Goal: Use online tool/utility: Utilize a website feature to perform a specific function

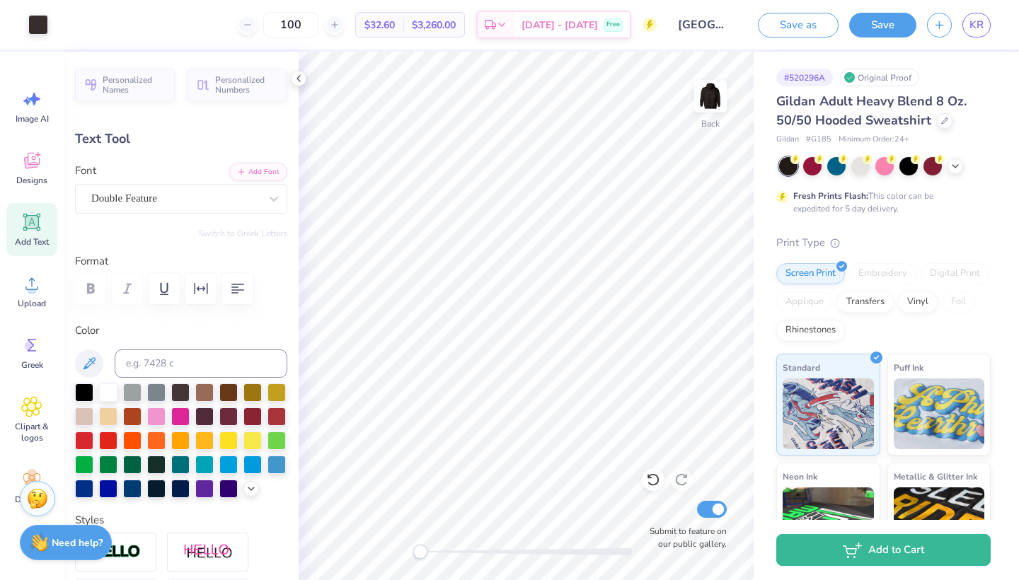
type input "3.00"
type input "4.90"
type input "0.88"
click at [299, 78] on icon at bounding box center [298, 78] width 11 height 11
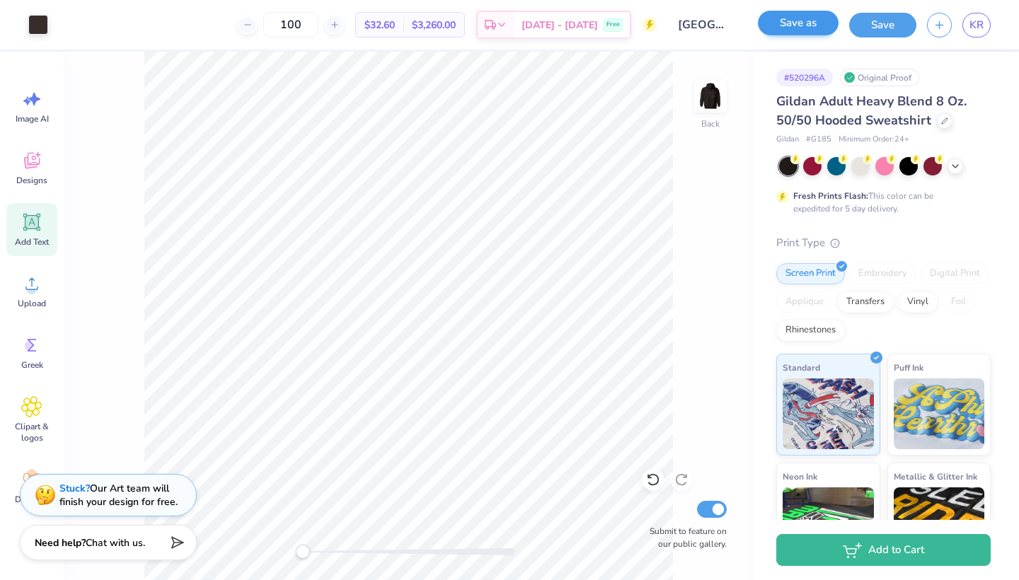
click at [791, 30] on button "Save as" at bounding box center [798, 23] width 81 height 25
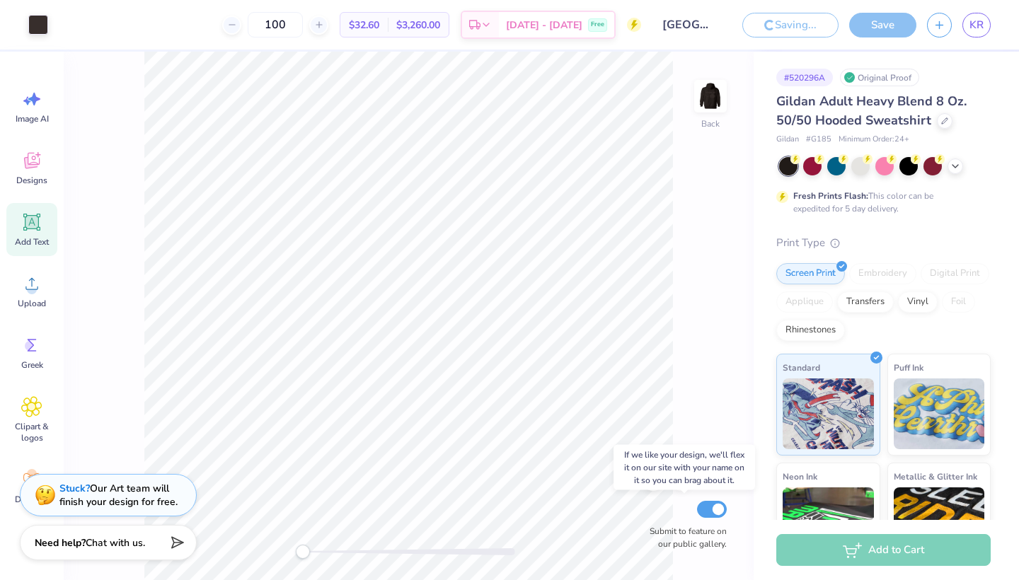
click at [714, 506] on input "Submit to feature on our public gallery." at bounding box center [712, 509] width 30 height 17
checkbox input "false"
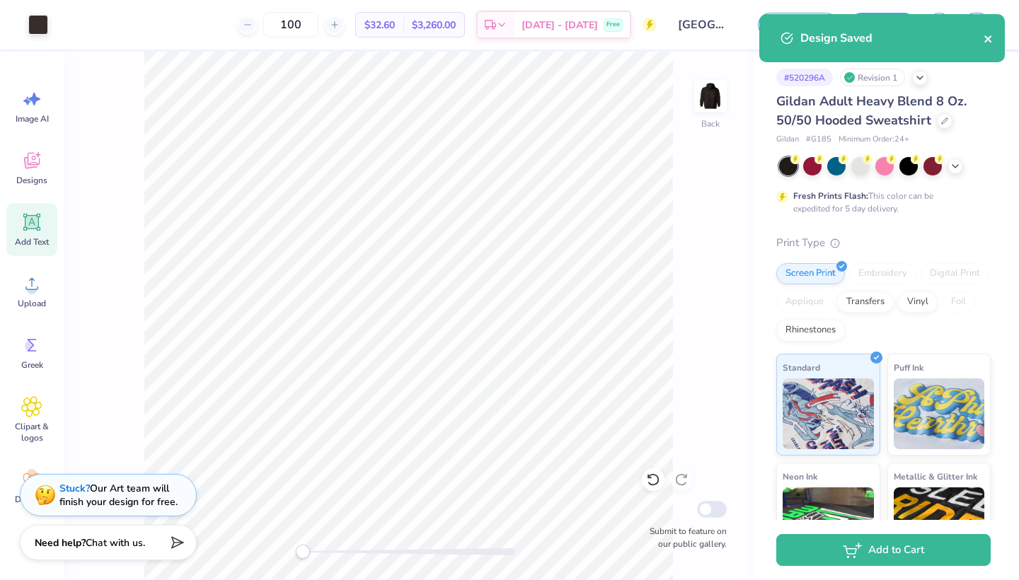
click at [986, 39] on icon "close" at bounding box center [988, 38] width 10 height 11
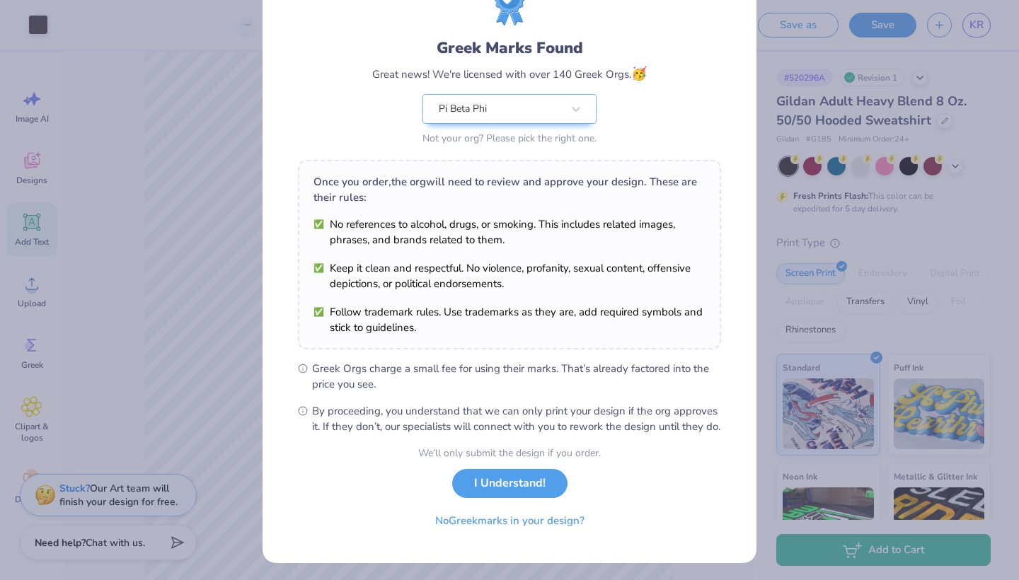
scroll to position [80, 0]
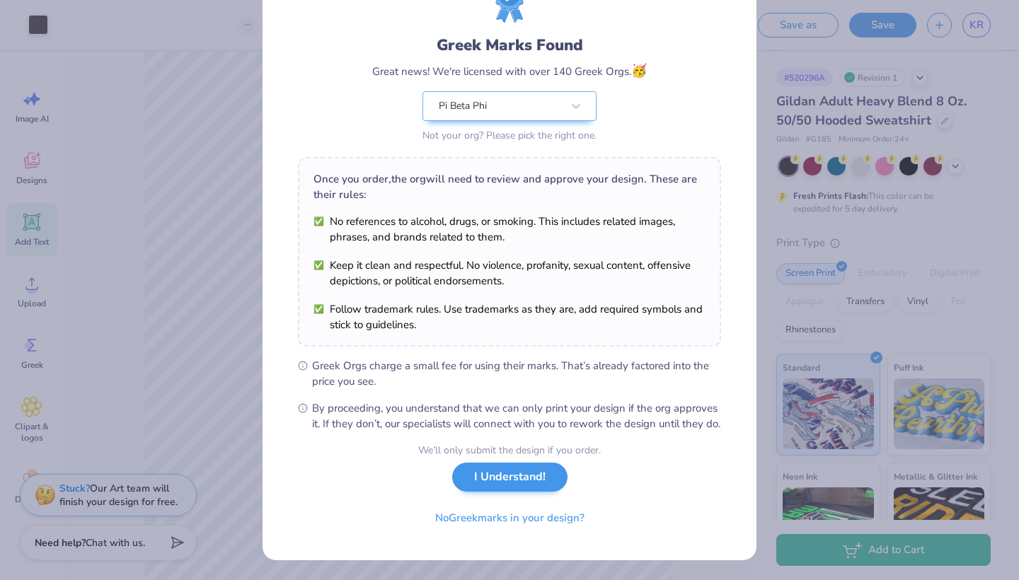
click at [485, 475] on button "I Understand!" at bounding box center [509, 477] width 115 height 29
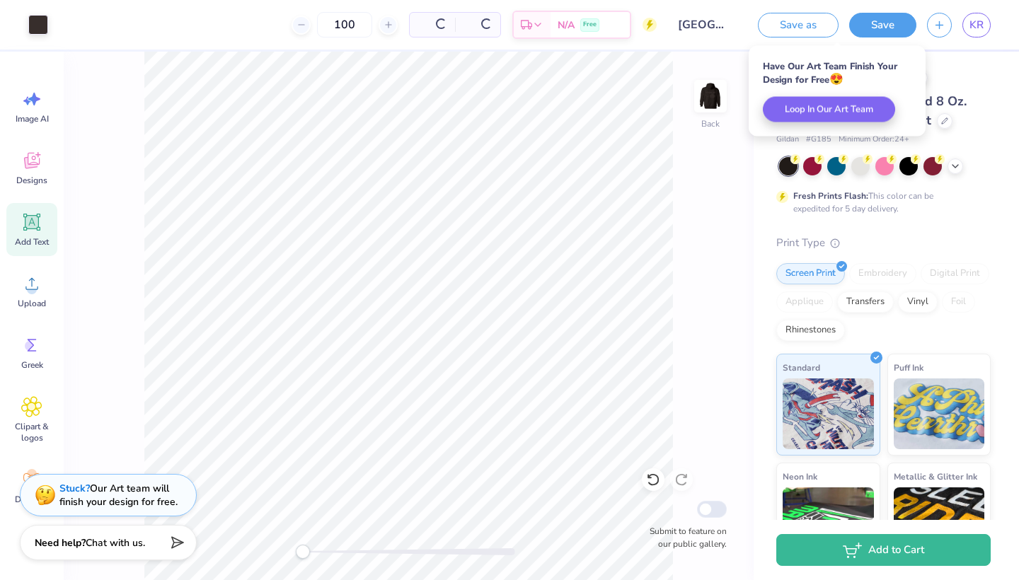
scroll to position [0, 0]
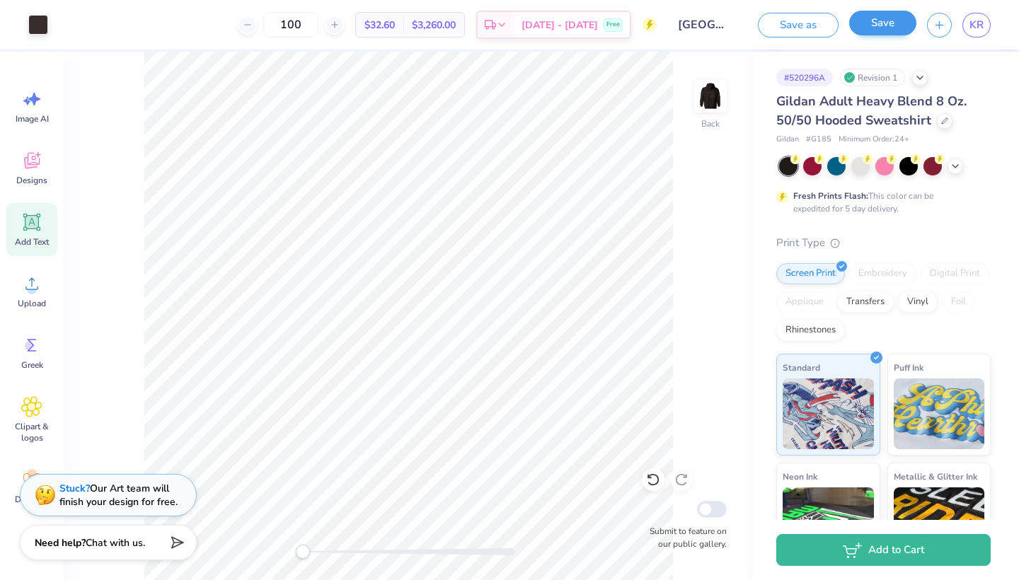
click at [868, 23] on button "Save" at bounding box center [882, 23] width 67 height 25
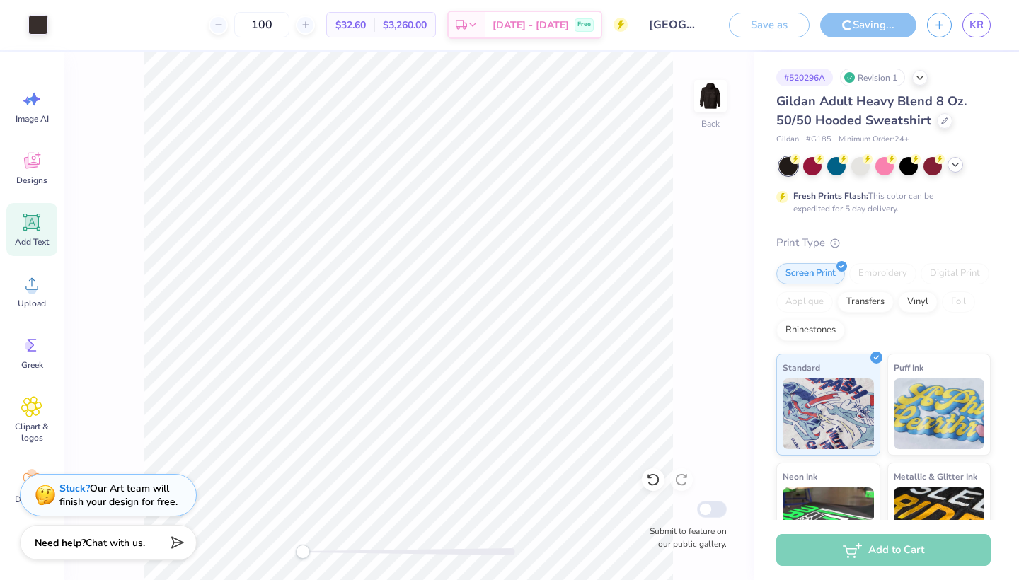
click at [955, 168] on icon at bounding box center [954, 164] width 11 height 11
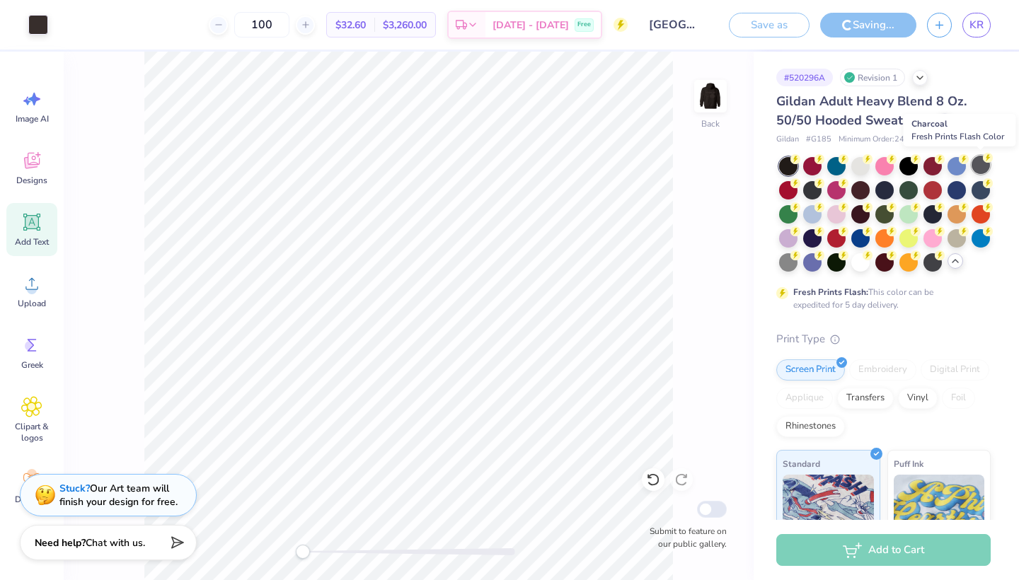
click at [978, 168] on div at bounding box center [980, 165] width 18 height 18
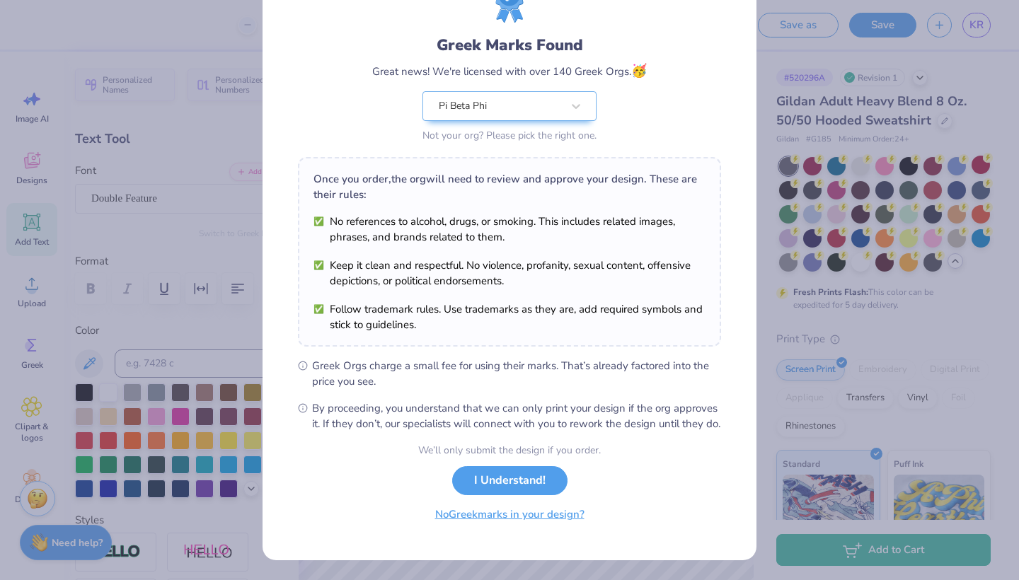
scroll to position [82, 0]
click at [240, 404] on div "Greek Marks Found Great news! We're licensed with over 140 Greek Orgs. 🥳 Pi Bet…" at bounding box center [509, 290] width 1019 height 580
click at [758, 167] on div "Greek Marks Found Great news! We're licensed with over 140 Greek Orgs. 🥳 Pi Bet…" at bounding box center [509, 290] width 1019 height 580
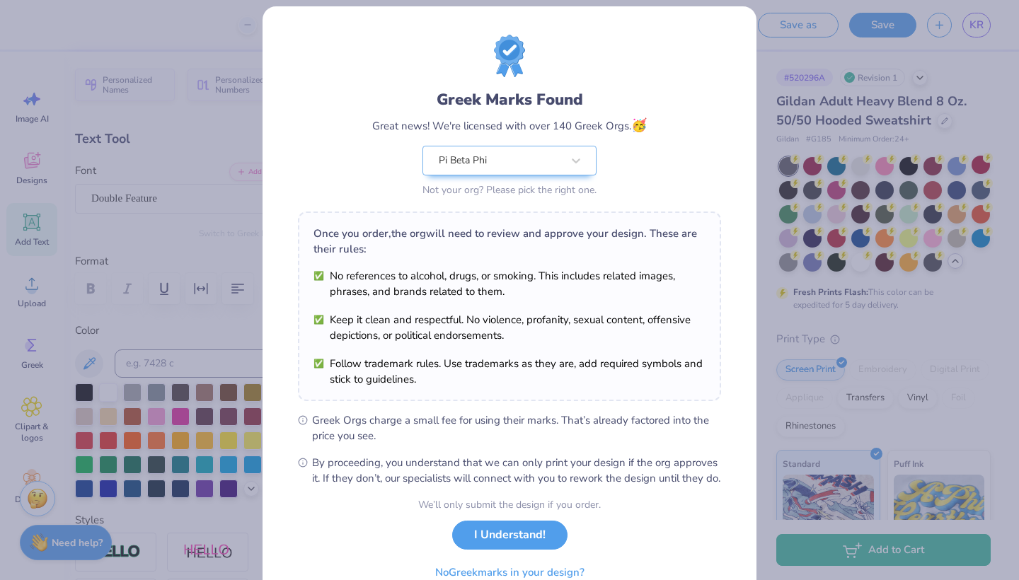
scroll to position [0, 0]
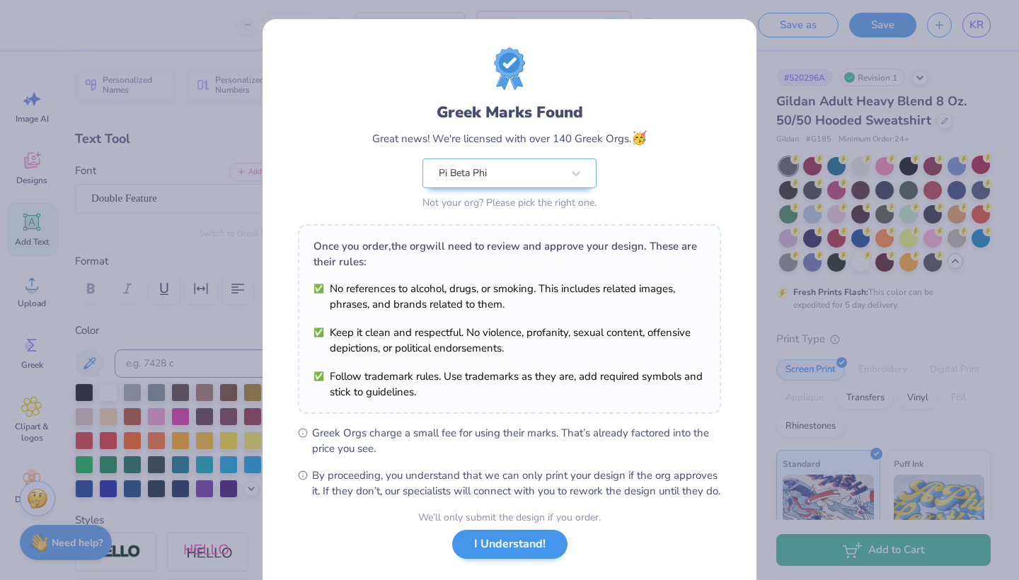
click at [493, 559] on button "I Understand!" at bounding box center [509, 544] width 115 height 29
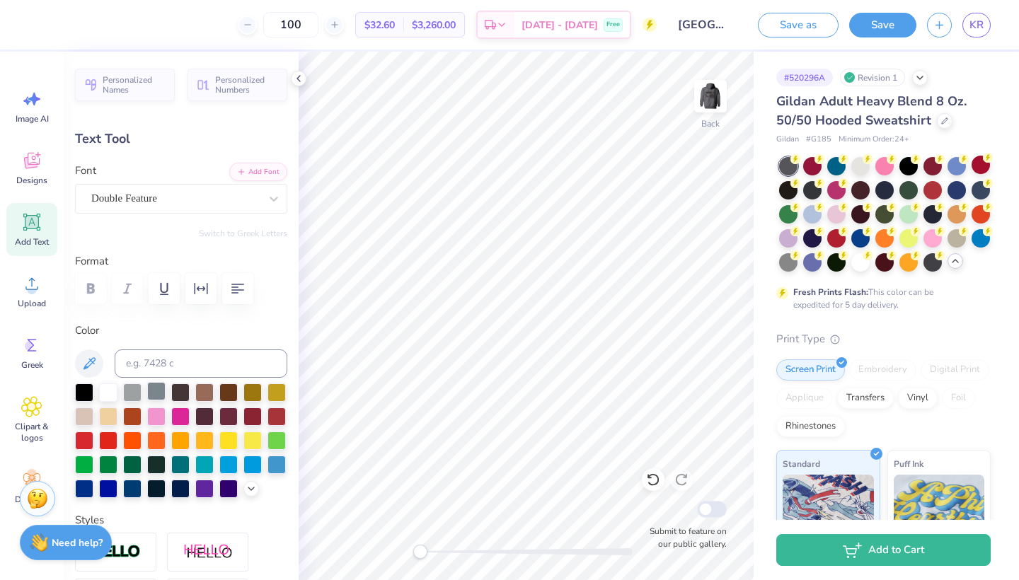
click at [157, 390] on div at bounding box center [156, 391] width 18 height 18
click at [136, 392] on div at bounding box center [132, 391] width 18 height 18
click at [244, 486] on div at bounding box center [251, 488] width 16 height 16
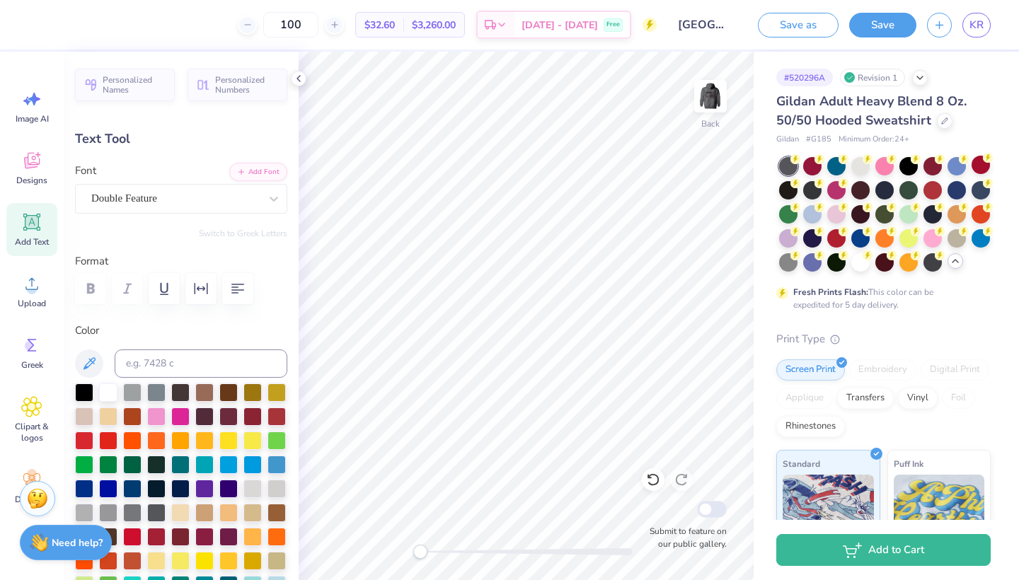
scroll to position [85, 0]
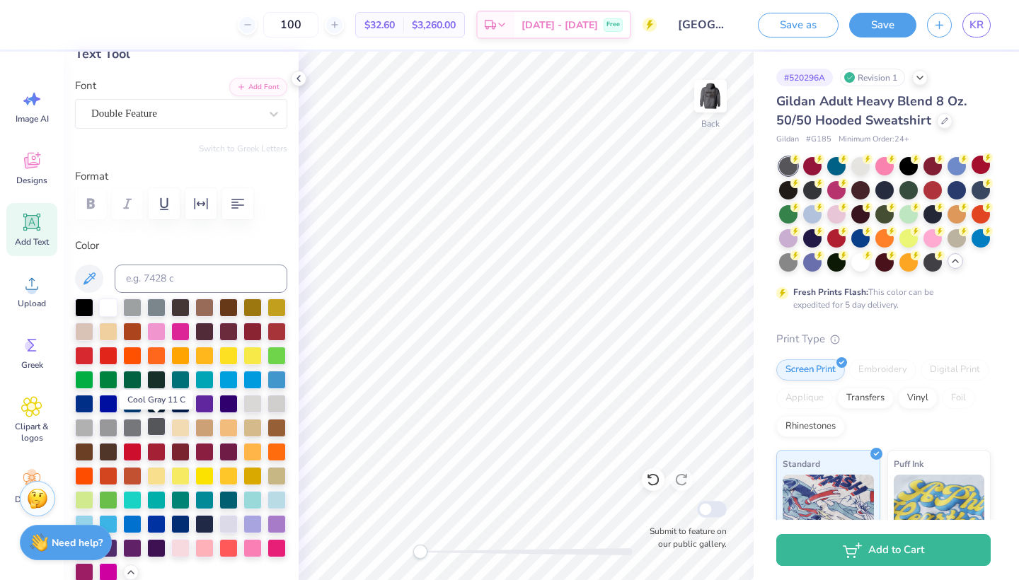
click at [155, 429] on div at bounding box center [156, 426] width 18 height 18
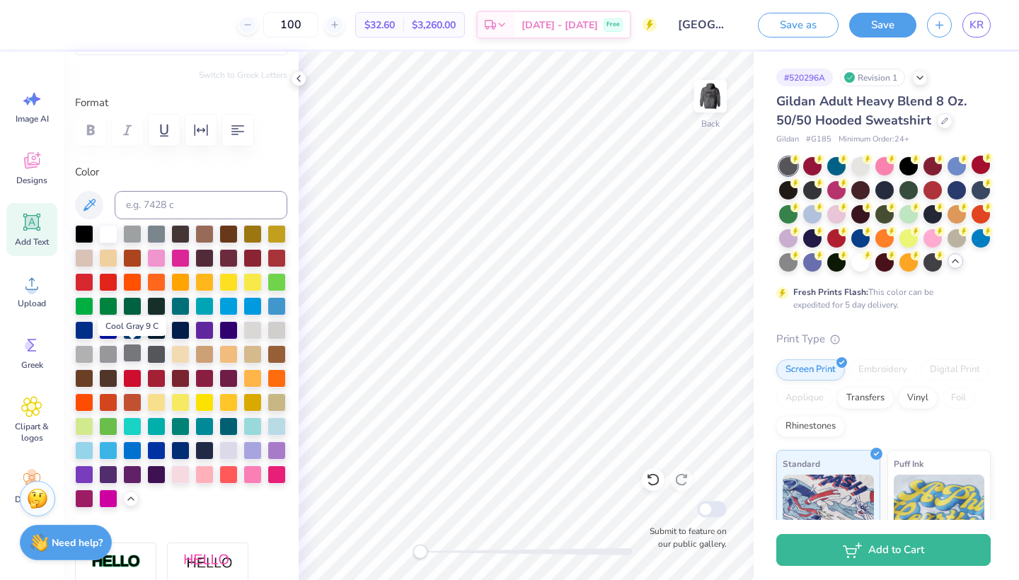
click at [126, 354] on div at bounding box center [132, 353] width 18 height 18
click at [156, 349] on div at bounding box center [156, 353] width 18 height 18
click at [182, 194] on input at bounding box center [201, 205] width 173 height 28
type input "1"
type input "cool gray 10"
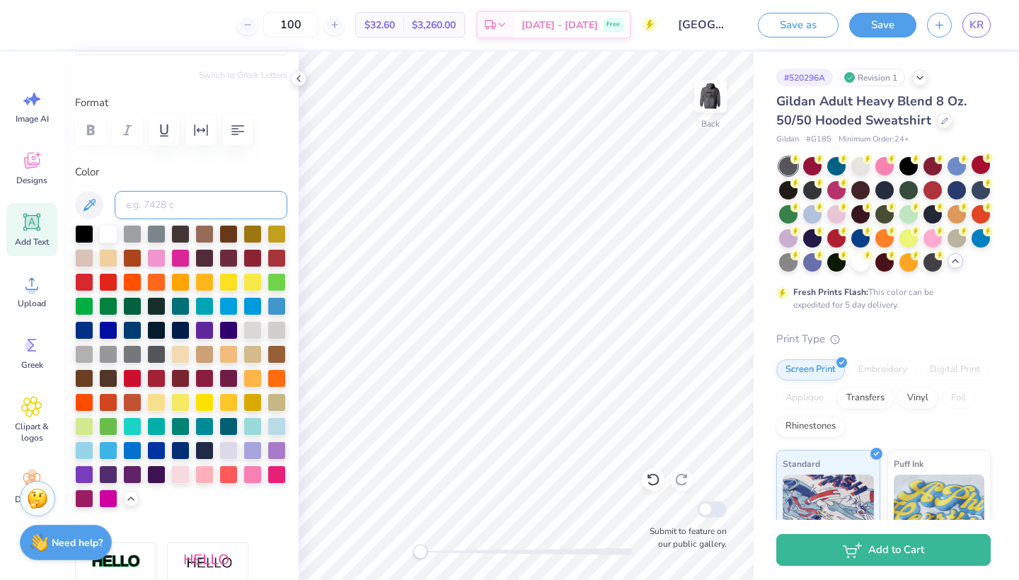
type input "c"
type input "1"
click at [153, 356] on div at bounding box center [156, 353] width 18 height 18
click at [709, 98] on img at bounding box center [710, 96] width 57 height 57
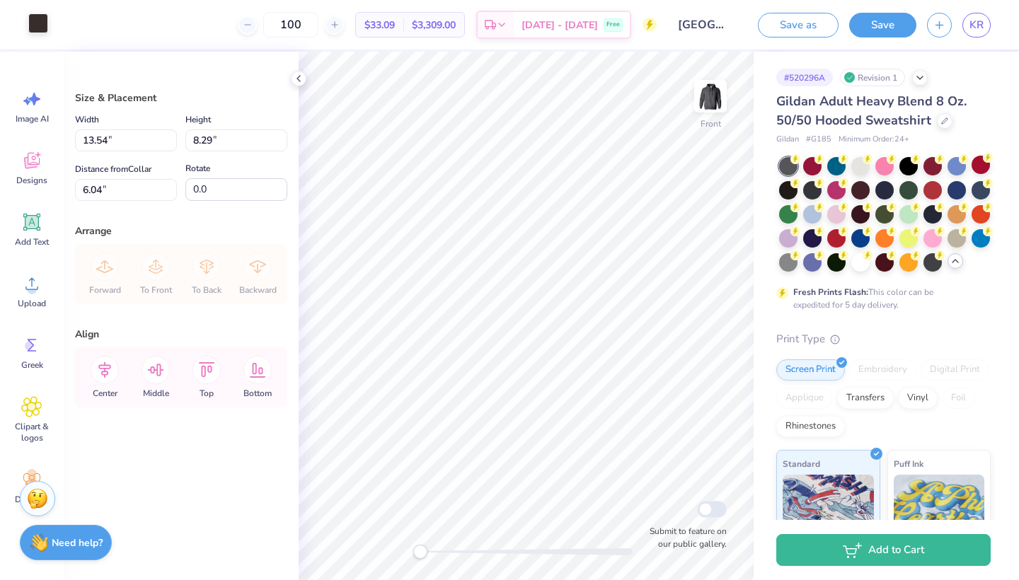
click at [36, 28] on div at bounding box center [38, 23] width 20 height 20
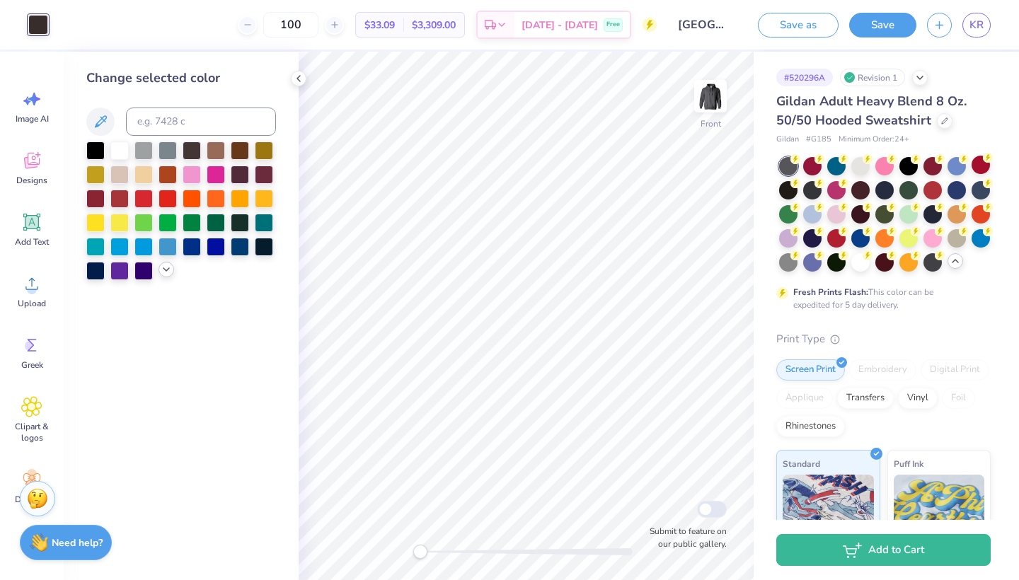
click at [168, 277] on div at bounding box center [166, 270] width 16 height 16
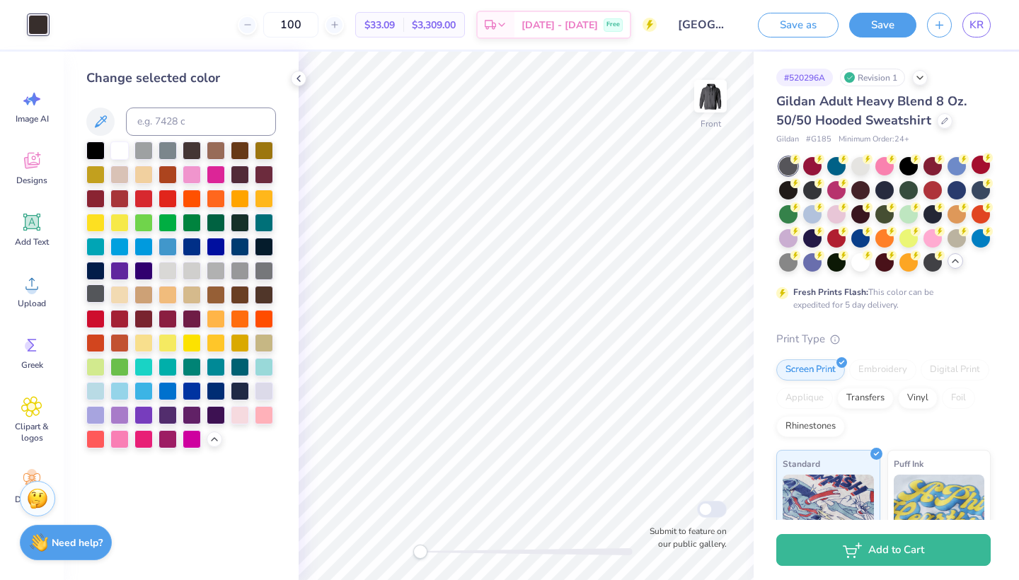
click at [93, 297] on div at bounding box center [95, 293] width 18 height 18
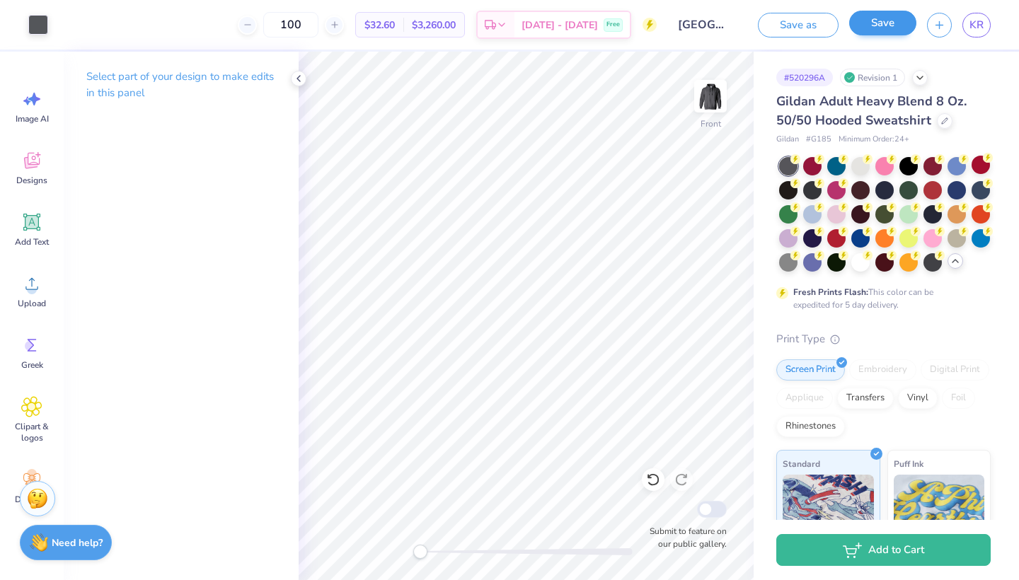
click at [882, 29] on button "Save" at bounding box center [882, 23] width 67 height 25
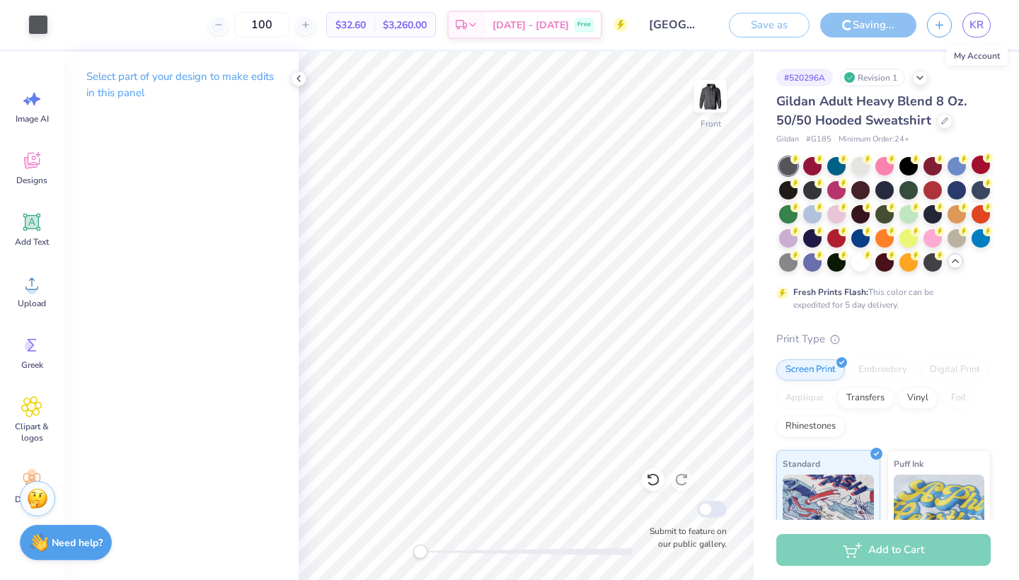
click at [675, 24] on input "[GEOGRAPHIC_DATA] : [PERSON_NAME] [PERSON_NAME]" at bounding box center [672, 25] width 69 height 28
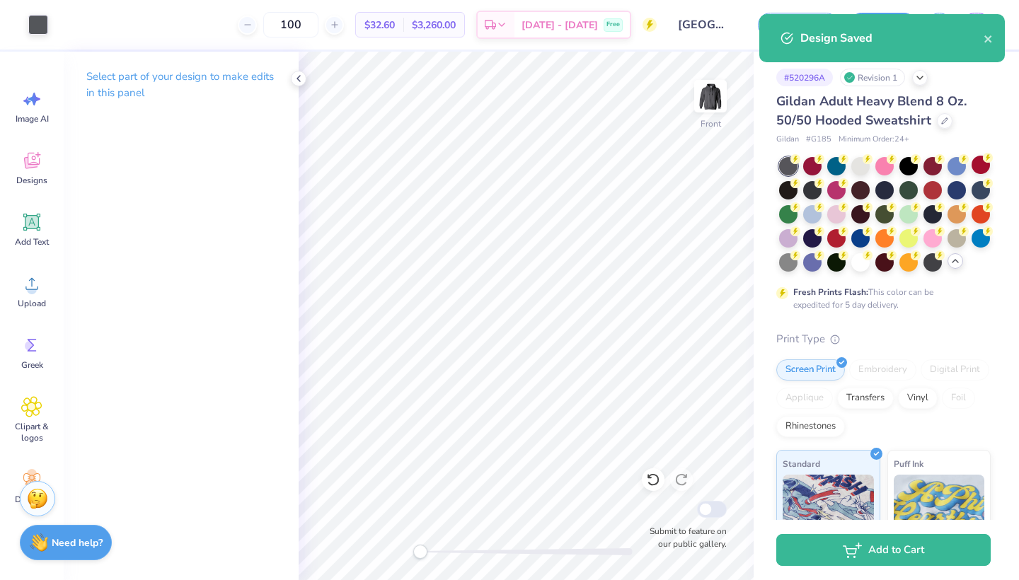
drag, startPoint x: 637, startPoint y: 23, endPoint x: 675, endPoint y: 23, distance: 38.2
click at [676, 23] on div "Art colors 100 $32.60 Per Item $3,260.00 Total Est. Delivery [DATE] - [DATE] Fr…" at bounding box center [509, 25] width 1019 height 50
click at [985, 42] on icon "close" at bounding box center [988, 38] width 10 height 11
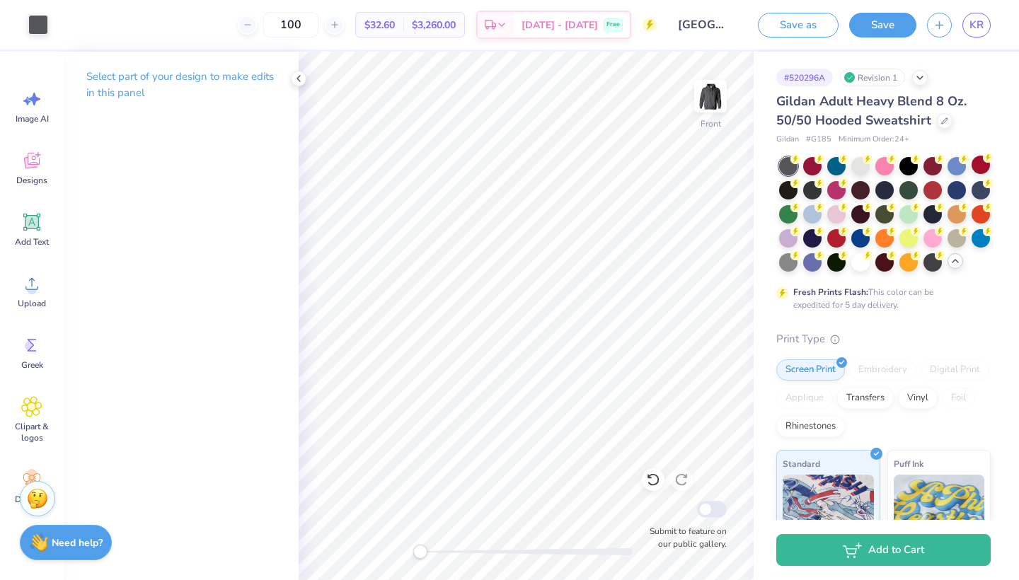
click at [984, 15] on div "Design Saved" at bounding box center [881, 14] width 251 height 6
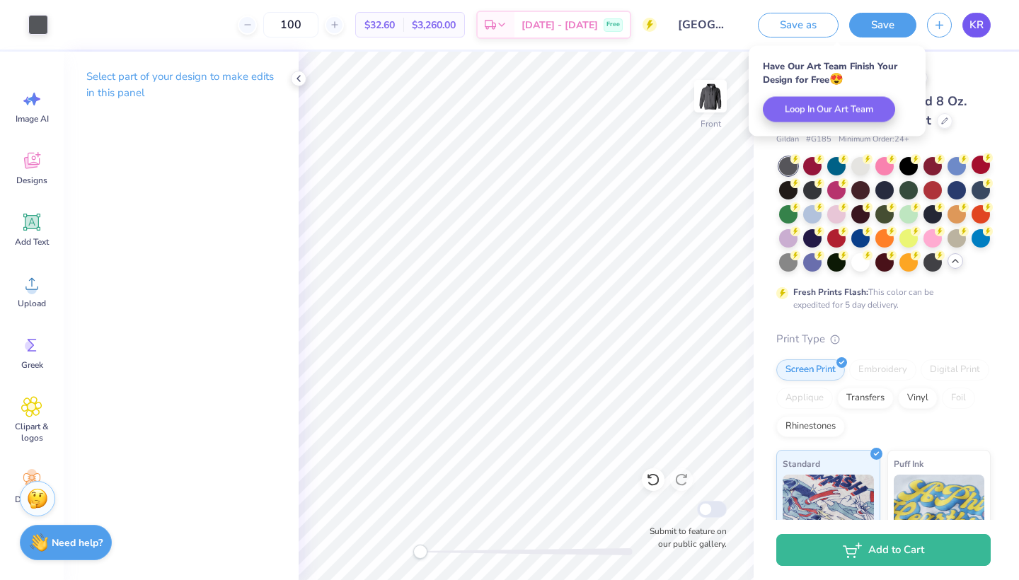
click at [980, 25] on span "KR" at bounding box center [976, 25] width 14 height 16
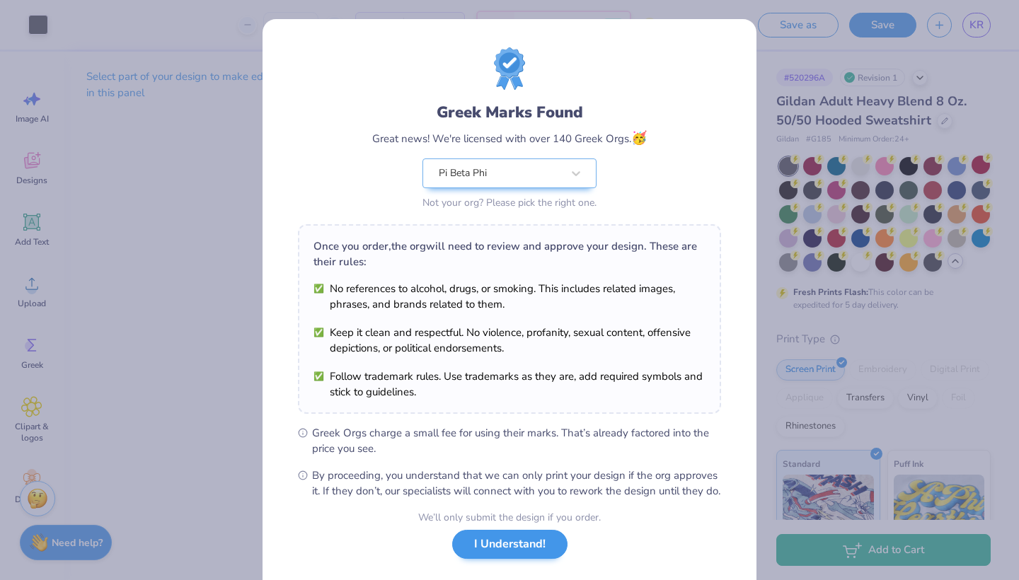
click at [499, 559] on button "I Understand!" at bounding box center [509, 544] width 115 height 29
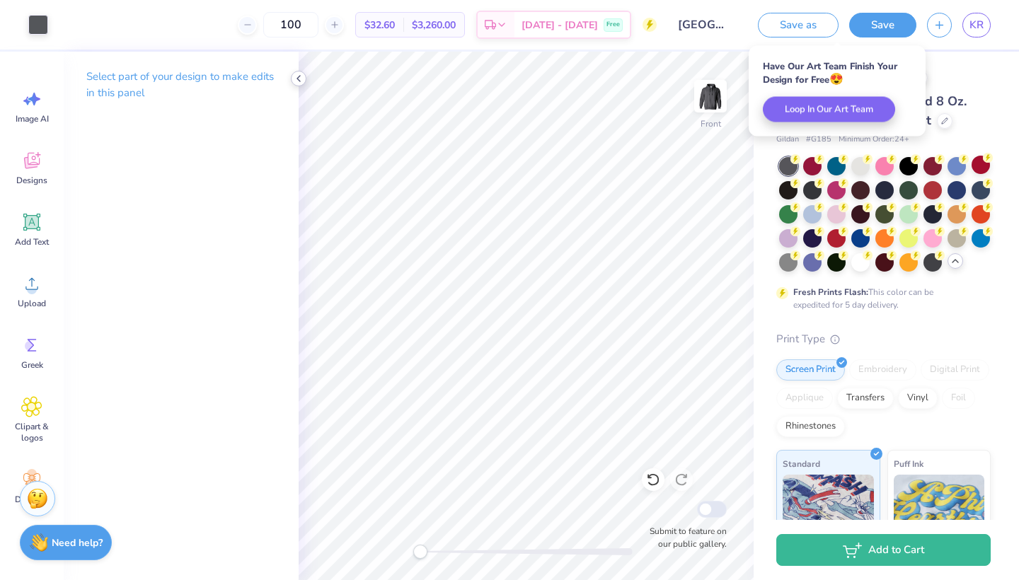
click at [301, 78] on icon at bounding box center [298, 78] width 11 height 11
